Goal: Book appointment/travel/reservation

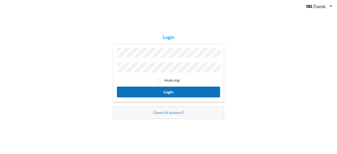
click at [159, 89] on button "Login" at bounding box center [168, 92] width 103 height 11
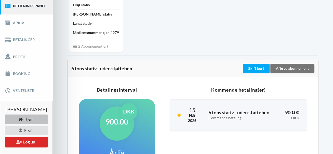
scroll to position [58, 0]
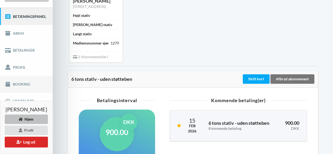
click at [27, 83] on link "Booking" at bounding box center [26, 84] width 53 height 17
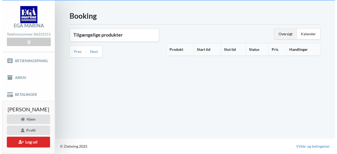
scroll to position [13, 0]
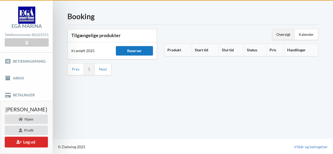
click at [140, 51] on div "Reserver" at bounding box center [134, 50] width 37 height 9
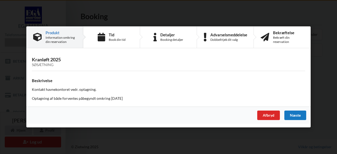
click at [293, 114] on div "Næste" at bounding box center [295, 115] width 22 height 9
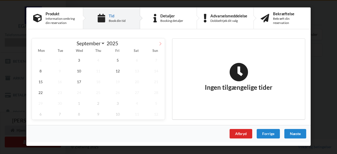
click at [160, 43] on icon at bounding box center [160, 44] width 4 height 4
click at [36, 42] on icon at bounding box center [36, 44] width 4 height 4
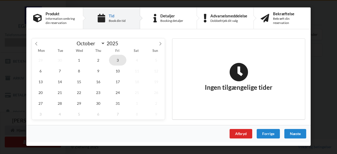
click at [118, 59] on span "3" at bounding box center [117, 60] width 17 height 11
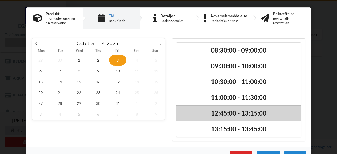
scroll to position [11, 0]
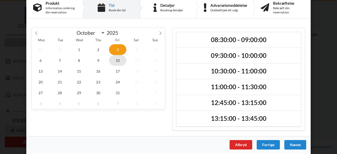
click at [117, 59] on span "10" at bounding box center [117, 60] width 17 height 11
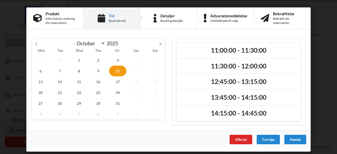
scroll to position [0, 0]
click at [37, 43] on icon at bounding box center [36, 44] width 4 height 4
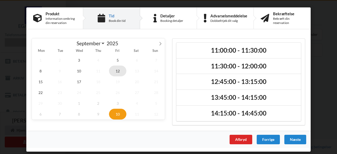
click at [116, 70] on span "12" at bounding box center [117, 71] width 17 height 11
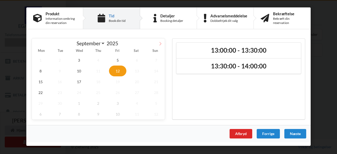
click at [161, 43] on icon at bounding box center [160, 43] width 2 height 3
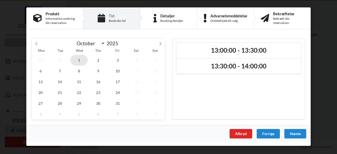
click at [79, 60] on span "1" at bounding box center [78, 60] width 17 height 11
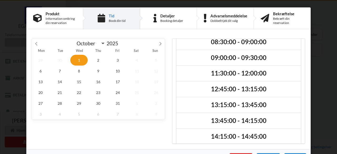
scroll to position [11, 0]
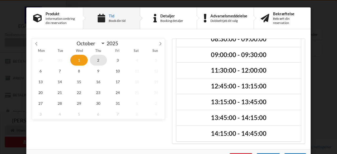
click at [95, 60] on span "2" at bounding box center [98, 60] width 17 height 11
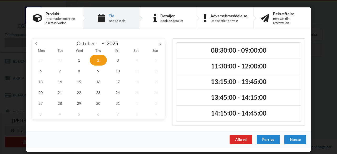
scroll to position [0, 0]
click at [118, 60] on span "3" at bounding box center [117, 60] width 17 height 11
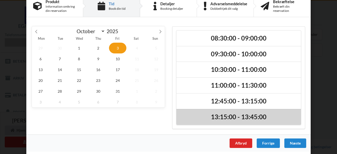
scroll to position [12, 0]
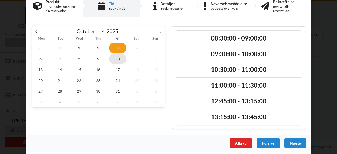
click at [118, 57] on span "10" at bounding box center [117, 58] width 17 height 11
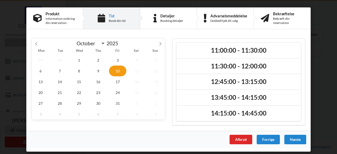
scroll to position [0, 0]
click at [43, 69] on span "6" at bounding box center [40, 71] width 17 height 11
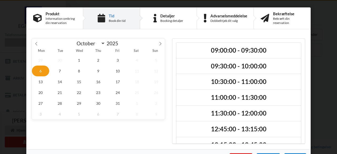
scroll to position [59, 0]
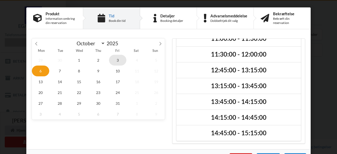
click at [113, 61] on span "3" at bounding box center [117, 60] width 17 height 11
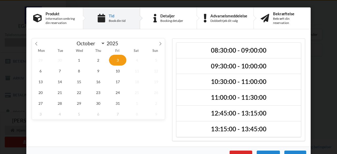
scroll to position [0, 0]
click at [95, 61] on span "2" at bounding box center [98, 60] width 17 height 11
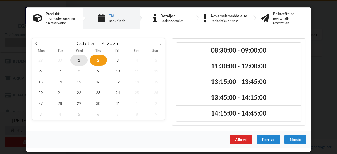
click at [79, 60] on span "1" at bounding box center [78, 60] width 17 height 11
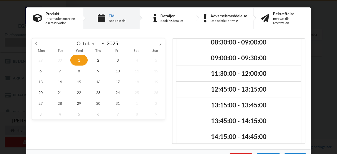
scroll to position [11, 0]
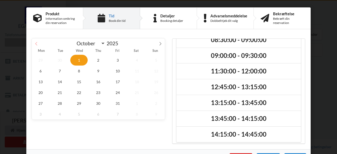
click at [37, 44] on span at bounding box center [36, 42] width 9 height 9
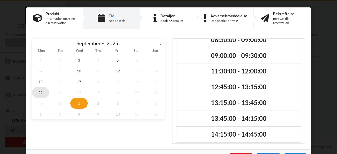
click at [42, 91] on span "22" at bounding box center [40, 92] width 17 height 11
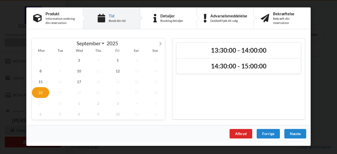
scroll to position [0, 0]
click at [79, 81] on span "17" at bounding box center [78, 81] width 17 height 11
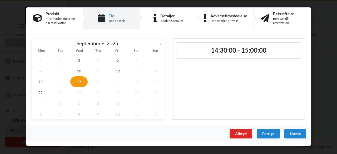
click at [161, 43] on icon at bounding box center [160, 44] width 4 height 4
select select "9"
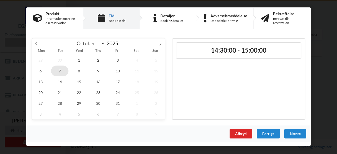
click at [57, 72] on span "7" at bounding box center [59, 71] width 17 height 11
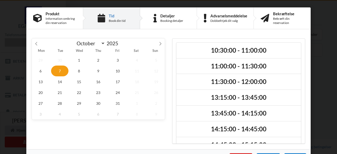
click at [304, 140] on div "10:30:00 - 11:00:00 11:00:00 - 11:30:00 11:30:00 - 12:00:00 13:15:00 - 13:45:00…" at bounding box center [238, 91] width 140 height 113
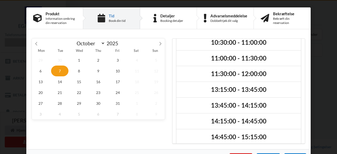
scroll to position [11, 0]
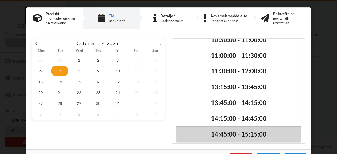
click at [240, 136] on h2 "14:45:00 - 15:15:00" at bounding box center [238, 134] width 117 height 8
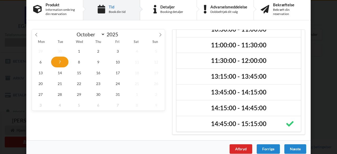
scroll to position [16, 0]
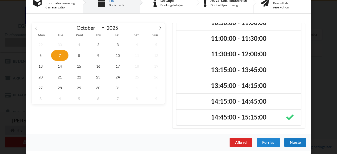
click at [292, 142] on div "Næste" at bounding box center [295, 142] width 22 height 9
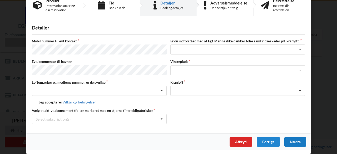
scroll to position [11, 0]
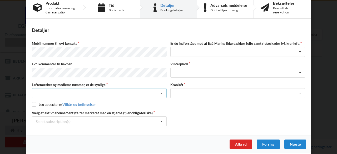
click at [89, 94] on div "Nej, jeg kontakter havnekontoret inden løftet Ja, mine mærker er synlige og int…" at bounding box center [99, 93] width 135 height 10
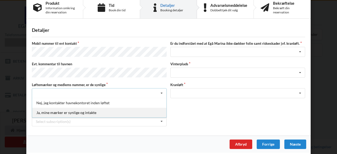
click at [78, 111] on div "Ja, mine mærker er synlige og intakte" at bounding box center [99, 113] width 134 height 10
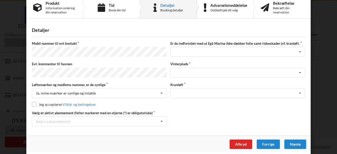
click at [36, 102] on label "Jeg accepterer Vilkår og betingelser" at bounding box center [64, 104] width 64 height 4
click at [34, 102] on input "checkbox" at bounding box center [34, 104] width 4 height 4
checkbox input "true"
click at [53, 121] on div "Select subscription(s) * 6 tons stativ - uden støtteben * Ejer 6-53 D" at bounding box center [99, 121] width 135 height 10
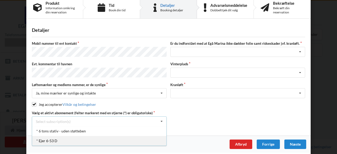
click at [49, 141] on div "* Ejer 6-53 D" at bounding box center [99, 141] width 134 height 10
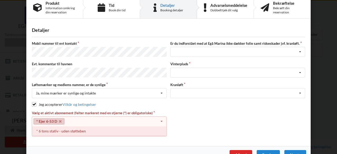
click at [59, 131] on div "* 6 tons stativ - uden støtteben" at bounding box center [99, 131] width 134 height 10
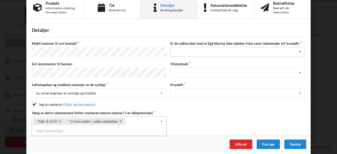
click at [238, 50] on div "Jeg har tæpper med og tager selv ansvaret for eventuelle folie samt ridseskader…" at bounding box center [237, 52] width 135 height 10
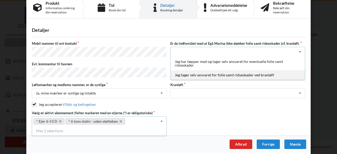
click at [219, 77] on div "Jeg tager selv ansvaret for folie samt ridseskader ved kranløft" at bounding box center [238, 75] width 134 height 10
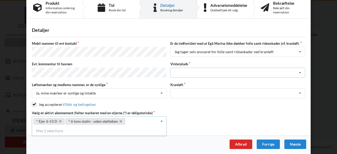
click at [214, 68] on div "Landplads nr. 1 Landplads nr. 2 Landplads nr.3 Landplads nr. 4 Landplads nr. 5 …" at bounding box center [237, 73] width 135 height 10
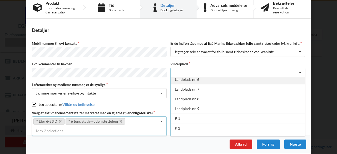
click at [236, 78] on div "Landplads nr. 6" at bounding box center [238, 79] width 134 height 10
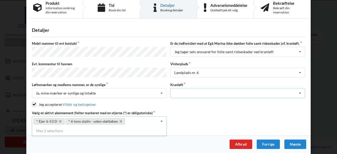
click at [236, 90] on div "Optagning" at bounding box center [237, 93] width 135 height 10
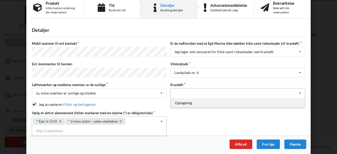
click at [236, 104] on div "Optagning" at bounding box center [238, 103] width 134 height 10
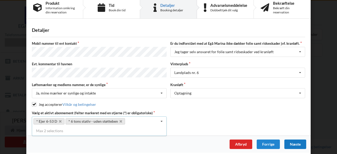
click at [289, 139] on div "Næste" at bounding box center [295, 143] width 22 height 9
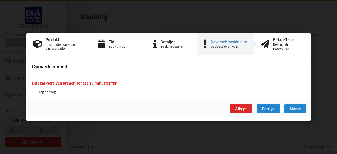
click at [34, 93] on input "checkbox" at bounding box center [34, 91] width 4 height 4
checkbox input "true"
click at [297, 106] on div "Næste" at bounding box center [295, 108] width 22 height 9
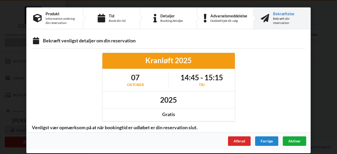
scroll to position [0, 0]
click at [290, 142] on span "Aktiver" at bounding box center [294, 141] width 12 height 4
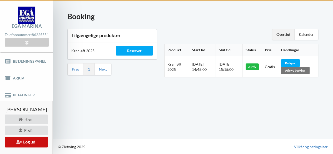
click at [7, 147] on button "Log ud" at bounding box center [26, 142] width 43 height 11
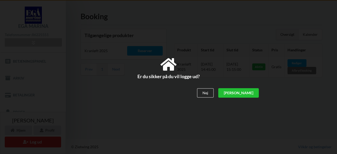
click at [247, 96] on div "[PERSON_NAME]" at bounding box center [238, 92] width 41 height 9
